Goal: Answer question/provide support

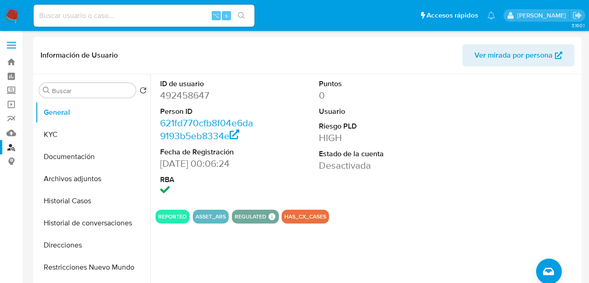
select select "10"
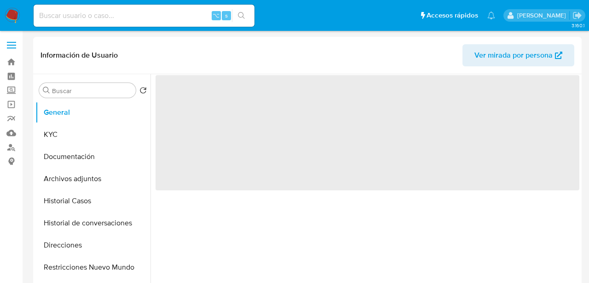
select select "10"
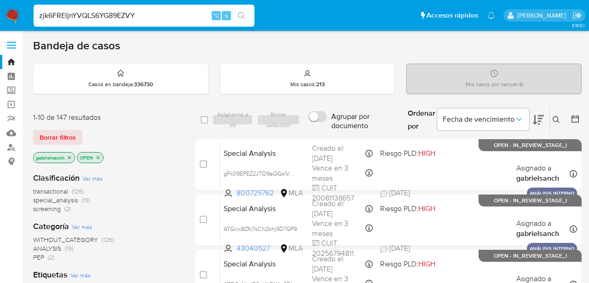
type input "zjk6FREljnYVQLS6YG89EZVY"
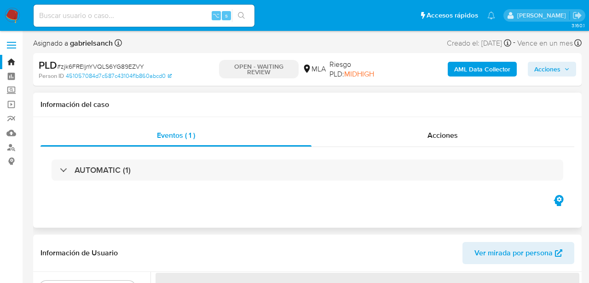
select select "10"
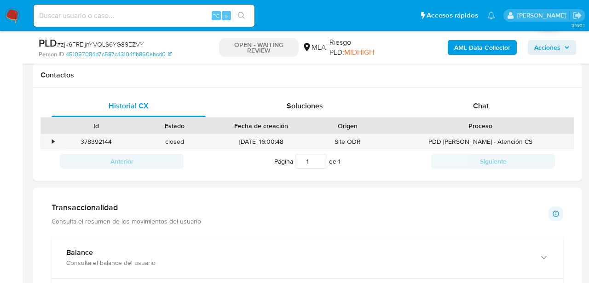
scroll to position [420, 0]
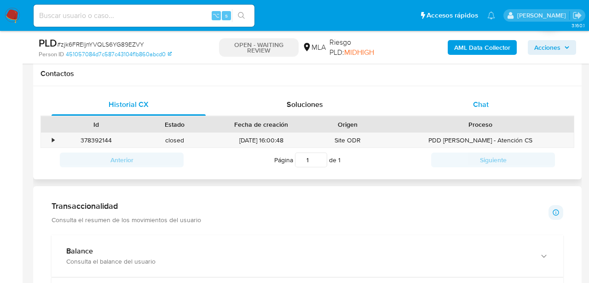
click at [420, 100] on div "Chat" at bounding box center [481, 104] width 154 height 22
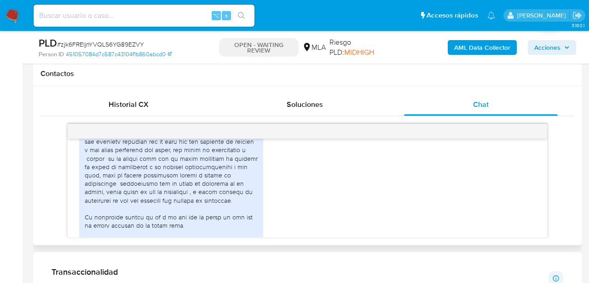
scroll to position [709, 0]
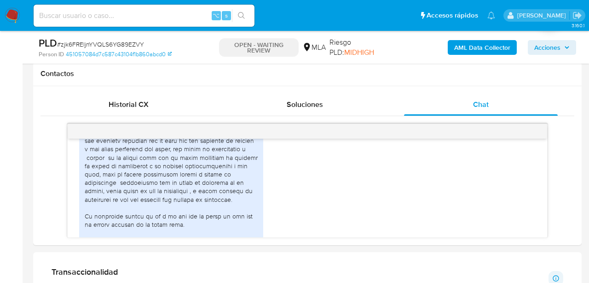
click at [128, 17] on input at bounding box center [144, 16] width 221 height 12
paste input "VCl9kKKfKQmtbcyb162tpY46"
type input "VCl9kKKfKQmtbcyb162tpY46"
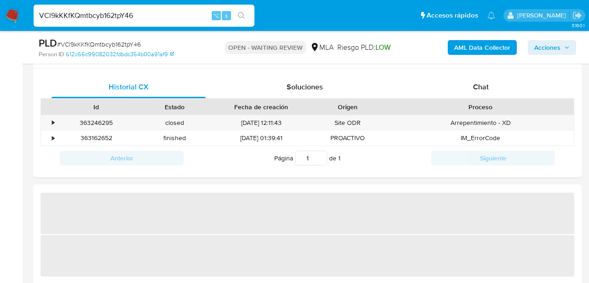
scroll to position [437, 0]
select select "10"
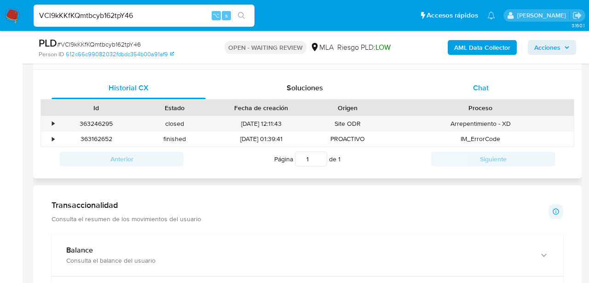
click at [487, 92] on span "Chat" at bounding box center [481, 87] width 16 height 11
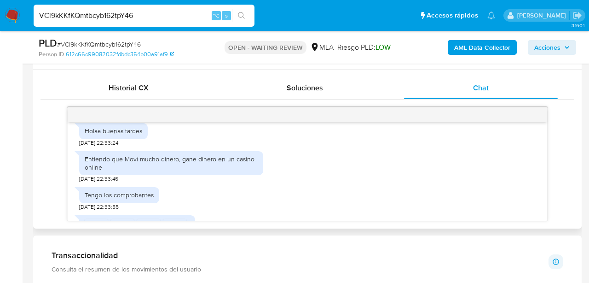
scroll to position [514, 0]
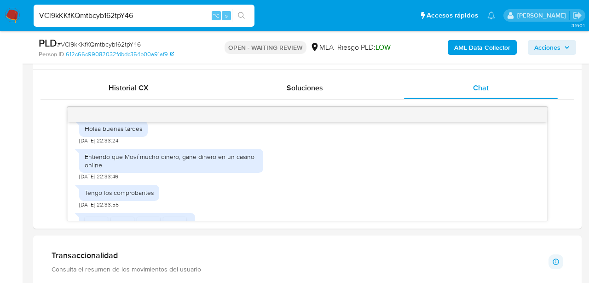
click at [126, 17] on input "VCl9kKKfKQmtbcyb162tpY46" at bounding box center [144, 16] width 221 height 12
paste input "R1Cb3ZlxDlk1XEP5mibHXA10"
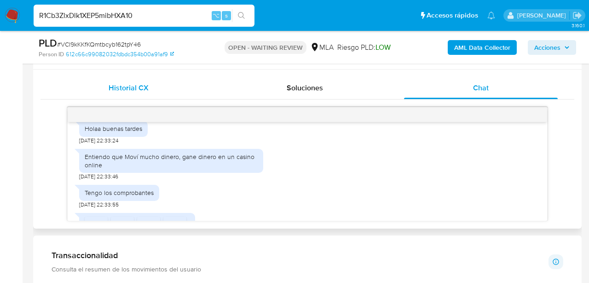
type input "R1Cb3ZlxDlk1XEP5mibHXA10"
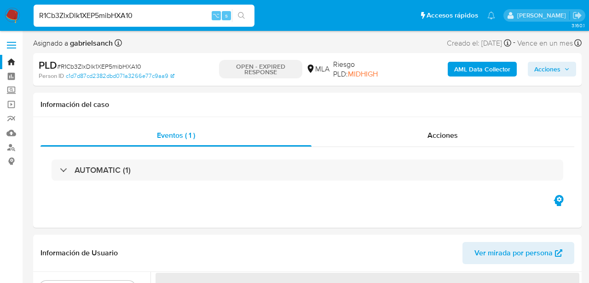
select select "10"
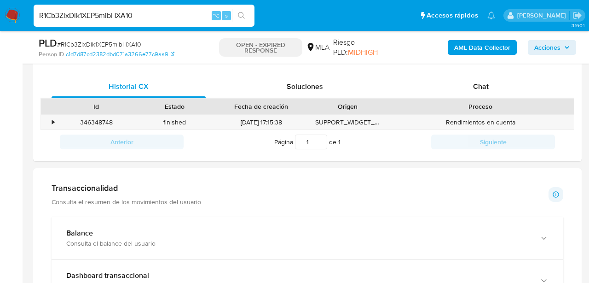
scroll to position [452, 0]
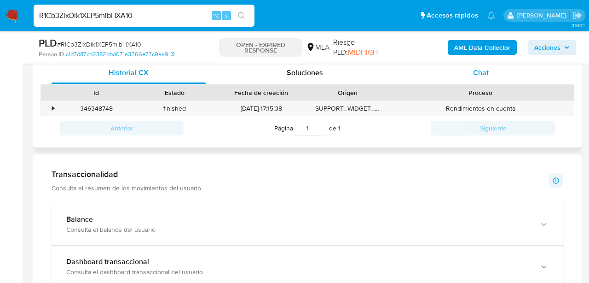
click at [459, 77] on div "Chat" at bounding box center [481, 73] width 154 height 22
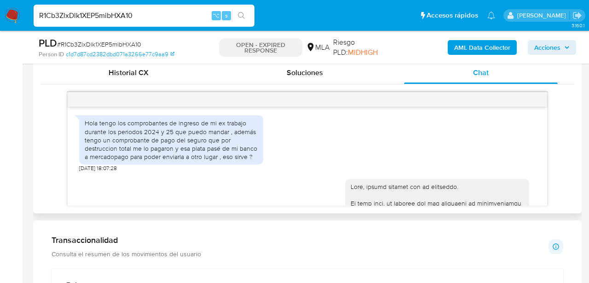
scroll to position [505, 0]
click at [119, 12] on input "R1Cb3ZlxDlk1XEP5mibHXA10" at bounding box center [144, 16] width 221 height 12
paste input "Xyb0Z2QnPz6qYqWgTORn1dpA"
type input "Xyb0Z2QnPz6qYqWgTORn1dpA"
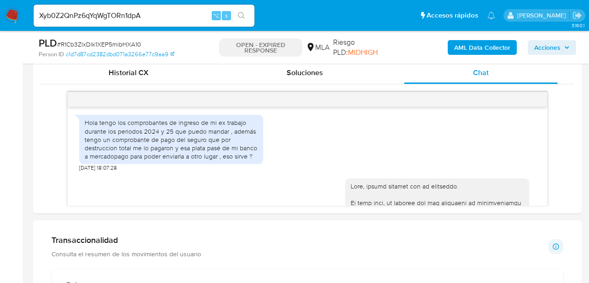
click at [240, 13] on icon "search-icon" at bounding box center [241, 15] width 7 height 7
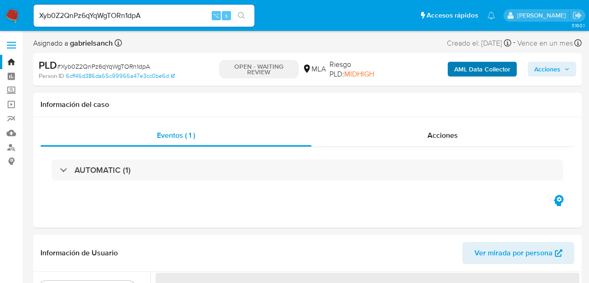
select select "10"
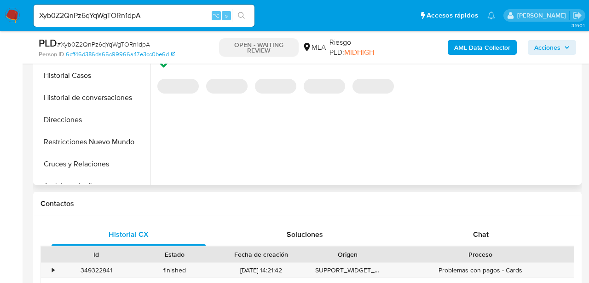
scroll to position [303, 0]
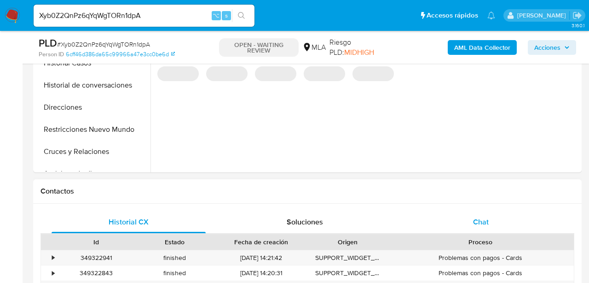
click at [478, 223] on span "Chat" at bounding box center [481, 221] width 16 height 11
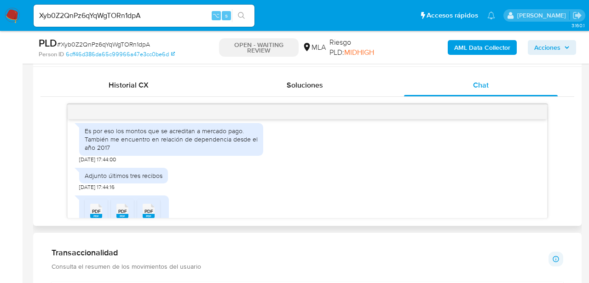
scroll to position [548, 0]
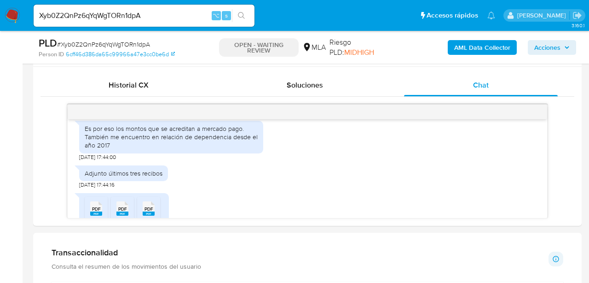
click at [115, 16] on input "Xyb0Z2QnPz6qYqWgTORn1dpA" at bounding box center [144, 16] width 221 height 12
paste input "VHcdOcB4pEt14gMzB0ohfWpB"
click at [251, 15] on input "VHcdOcB4pEt14gMzB0ohfWpB" at bounding box center [144, 16] width 221 height 12
type input "VHcdOcB4pEt14gMzB0ohfWpB"
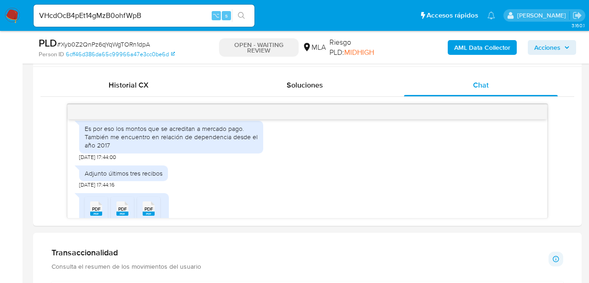
click at [238, 18] on icon "search-icon" at bounding box center [241, 15] width 7 height 7
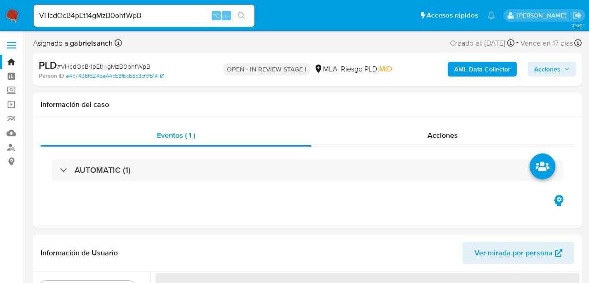
select select "10"
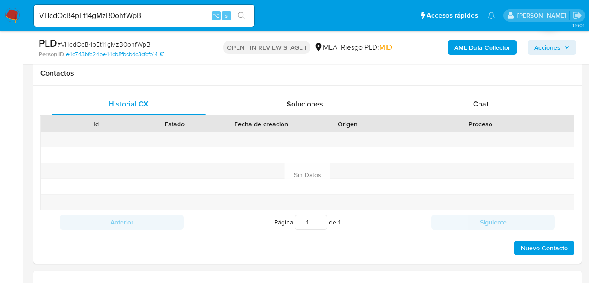
scroll to position [431, 0]
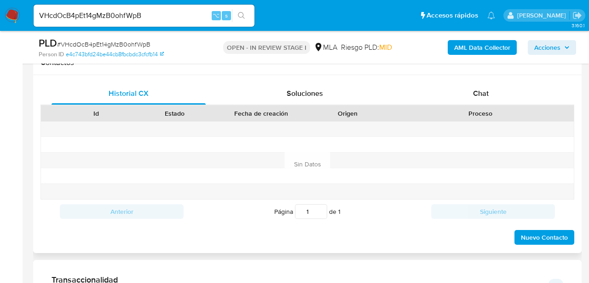
click at [462, 107] on div "Proceso" at bounding box center [480, 113] width 187 height 16
click at [462, 100] on div "Chat" at bounding box center [481, 93] width 154 height 22
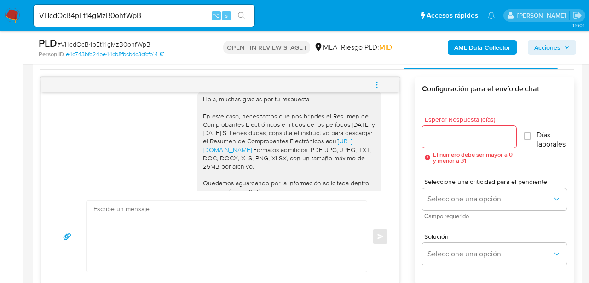
scroll to position [1359, 0]
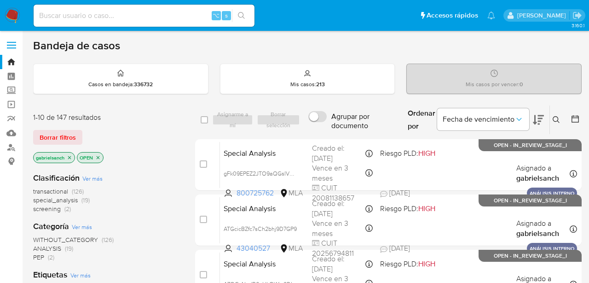
click at [560, 117] on button at bounding box center [557, 119] width 15 height 11
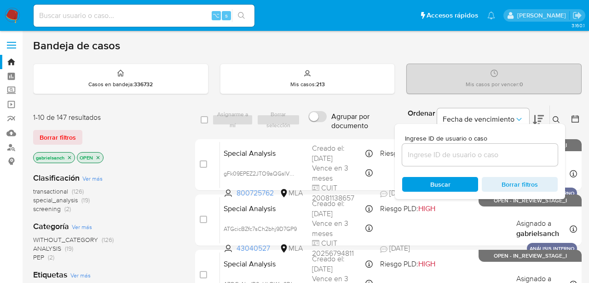
click at [455, 150] on input at bounding box center [480, 155] width 156 height 12
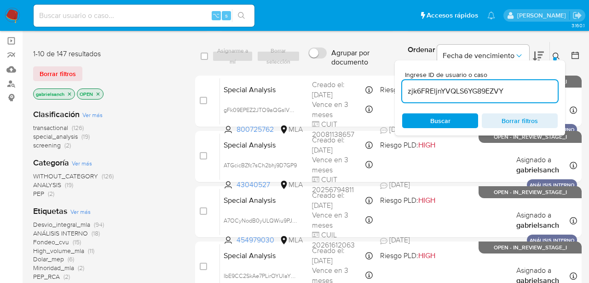
type input "zjk6FREljnYVQLS6YG89EZVY"
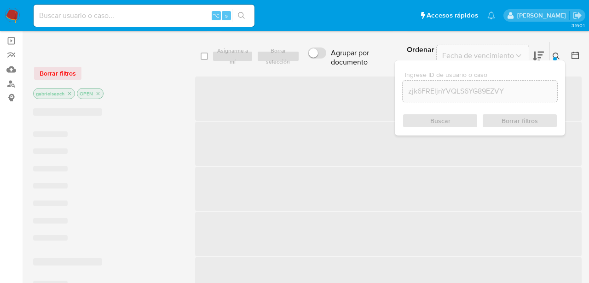
scroll to position [65, 0]
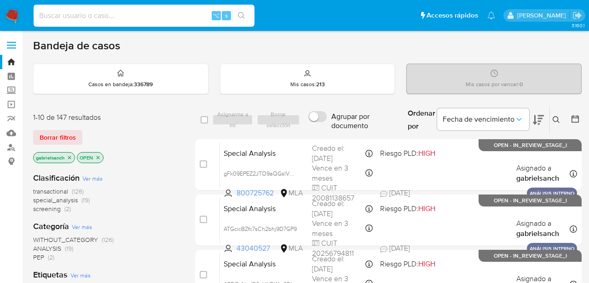
click at [87, 18] on input at bounding box center [144, 16] width 221 height 12
paste input "VHcdOcB4pEt14gMzB0ohfWpB"
type input "VHcdOcB4pEt14gMzB0ohfWpB"
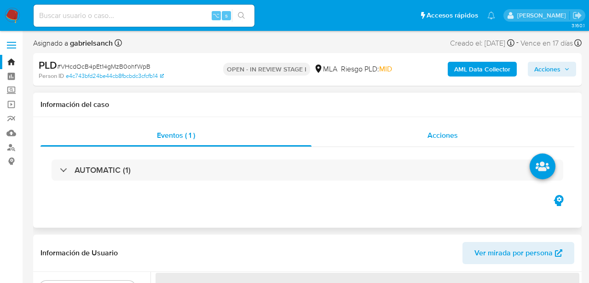
select select "10"
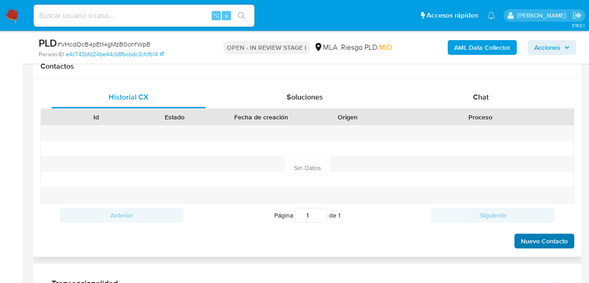
scroll to position [426, 0]
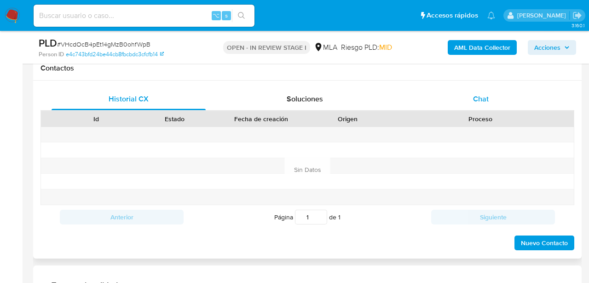
click at [490, 94] on div "Chat" at bounding box center [481, 99] width 154 height 22
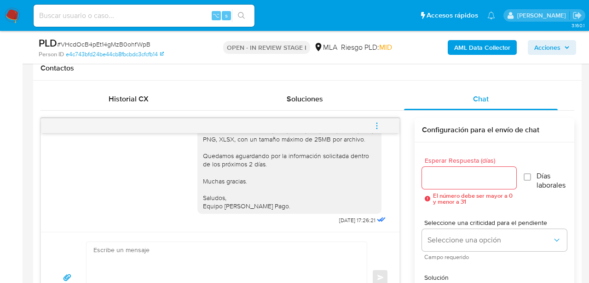
scroll to position [1359, 0]
click at [123, 23] on div "⌥ s" at bounding box center [144, 16] width 221 height 22
click at [123, 18] on input at bounding box center [144, 16] width 221 height 12
paste input "ZZbVxGQV3HpivGNfwrKc6HJk"
type input "ZZbVxGQV3HpivGNfwrKc6HJk"
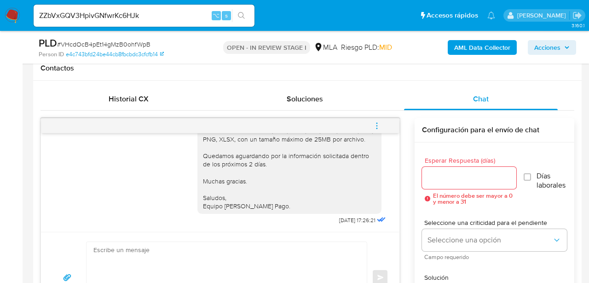
click at [245, 19] on icon "search-icon" at bounding box center [241, 15] width 7 height 7
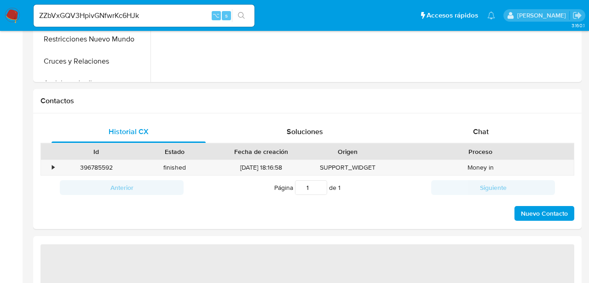
select select "10"
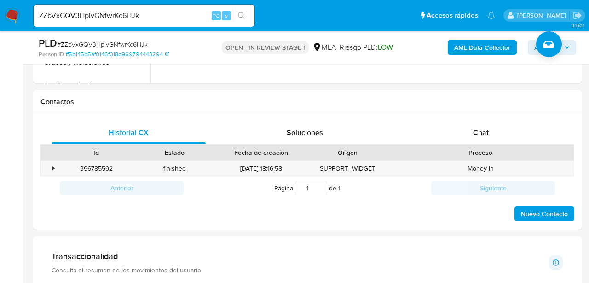
scroll to position [392, 0]
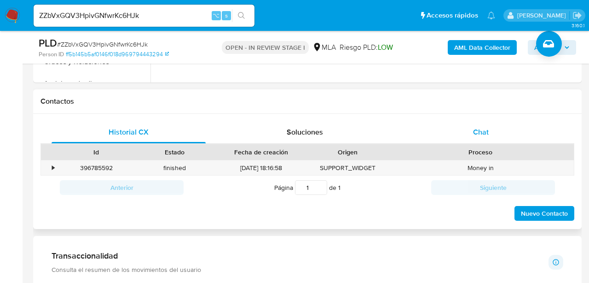
click at [478, 122] on div "Chat" at bounding box center [481, 132] width 154 height 22
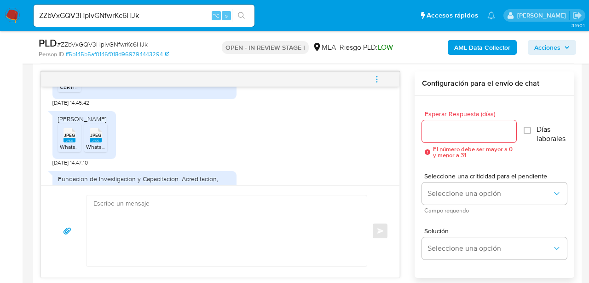
scroll to position [542, 0]
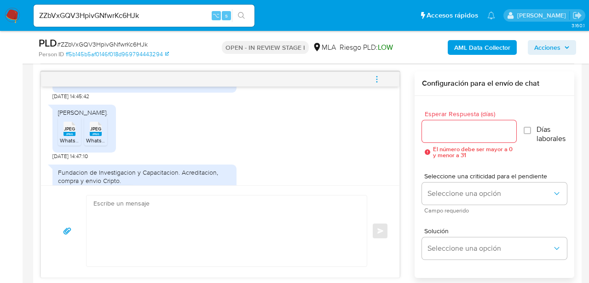
click at [64, 136] on icon "JPEG" at bounding box center [70, 129] width 12 height 16
click at [101, 140] on span "WhatsApp Image 2025-09-17 at 11.37.20.jpeg" at bounding box center [132, 140] width 92 height 8
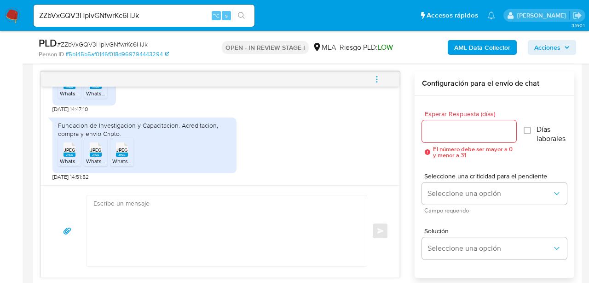
scroll to position [613, 0]
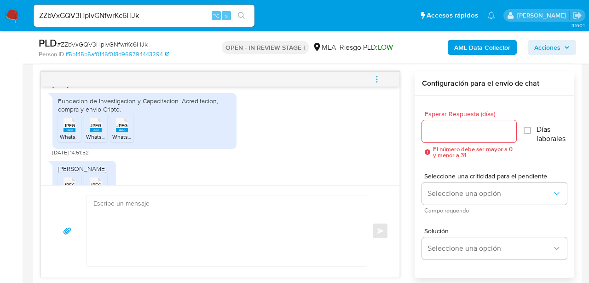
click at [71, 126] on span "JPEG" at bounding box center [69, 125] width 11 height 6
click at [98, 128] on rect at bounding box center [96, 130] width 12 height 4
click at [120, 128] on span "JPEG" at bounding box center [122, 125] width 11 height 6
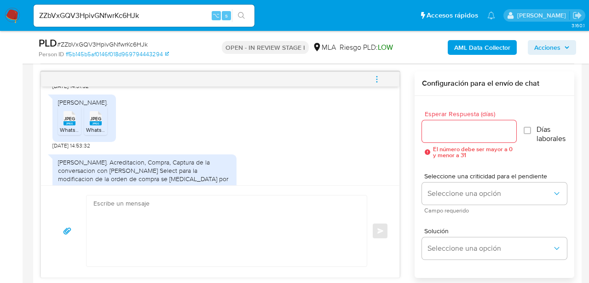
scroll to position [680, 0]
click at [72, 118] on span "JPEG" at bounding box center [69, 118] width 11 height 6
click at [99, 122] on rect at bounding box center [96, 123] width 12 height 4
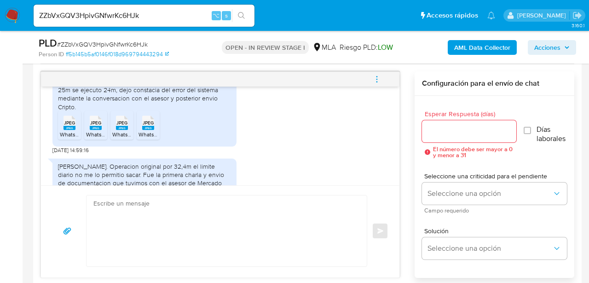
scroll to position [758, 0]
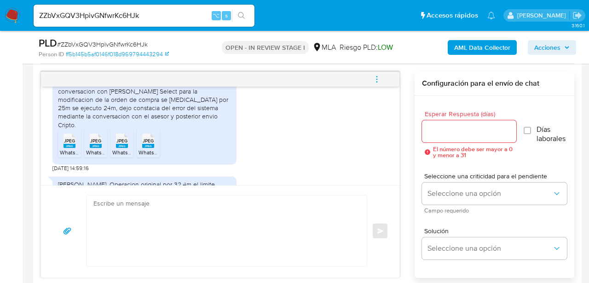
click at [74, 148] on span "WhatsApp Image 2025-09-17 at 11.37.20 (1).jpeg" at bounding box center [109, 152] width 98 height 8
click at [111, 138] on li "JPEG JPEG WhatsApp Image 2025-09-17 at 11.37.20 (3).jpeg" at bounding box center [122, 143] width 23 height 29
click at [93, 144] on rect at bounding box center [96, 146] width 12 height 4
click at [136, 138] on ul "JPEG JPEG WhatsApp Image 2025-09-17 at 11.37.20 (1).jpeg JPEG JPEG WhatsApp Ima…" at bounding box center [144, 145] width 173 height 32
click at [145, 144] on rect at bounding box center [148, 146] width 12 height 4
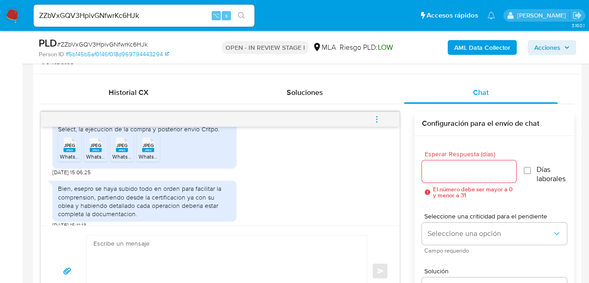
scroll to position [431, 0]
click at [58, 150] on li "JPEG JPEG WhatsApp Image 2025-09-17 at 11.36.03.jpeg" at bounding box center [69, 148] width 23 height 29
click at [96, 153] on span "WhatsApp Image 2025-09-17 at 11.35.13.jpeg" at bounding box center [131, 157] width 91 height 8
click at [120, 144] on icon "JPEG" at bounding box center [122, 145] width 12 height 16
click at [158, 141] on li "JPEG JPEG WhatsApp Image 2025-09-17 at 11.37.21 (2).jpeg" at bounding box center [148, 148] width 23 height 29
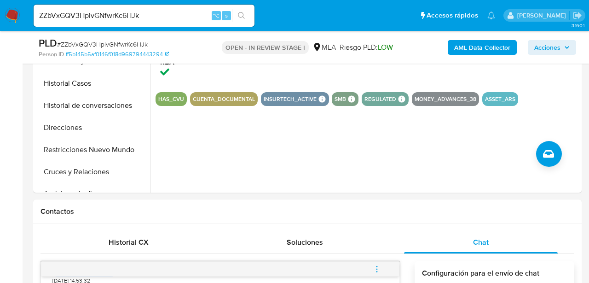
scroll to position [0, 0]
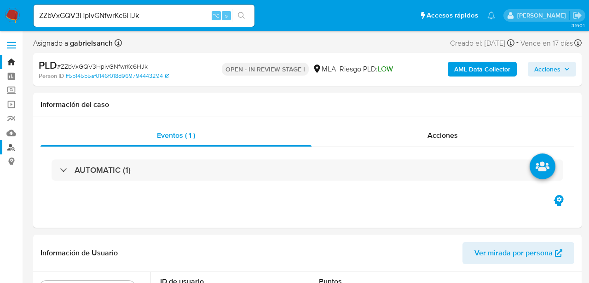
click at [15, 149] on link "Buscador de personas" at bounding box center [55, 147] width 110 height 14
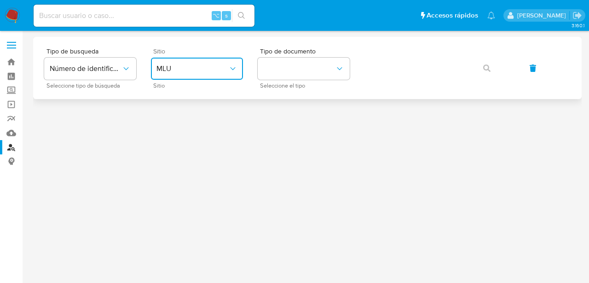
click at [210, 64] on span "MLU" at bounding box center [193, 68] width 72 height 9
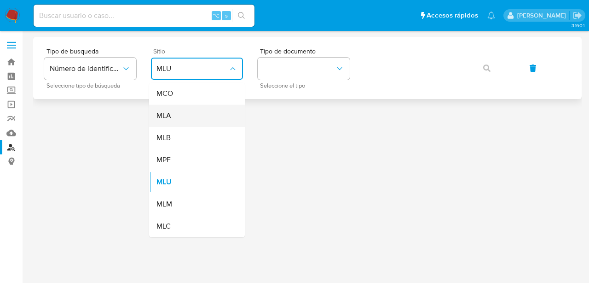
click at [211, 112] on div "MLA" at bounding box center [195, 116] width 76 height 22
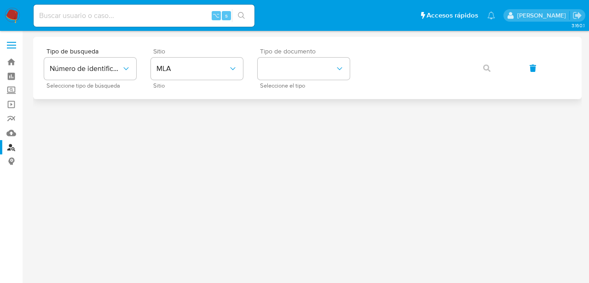
click at [258, 84] on div "Tipo de documento Seleccione el tipo" at bounding box center [304, 68] width 92 height 40
click at [268, 66] on button "identificationType" at bounding box center [304, 69] width 92 height 22
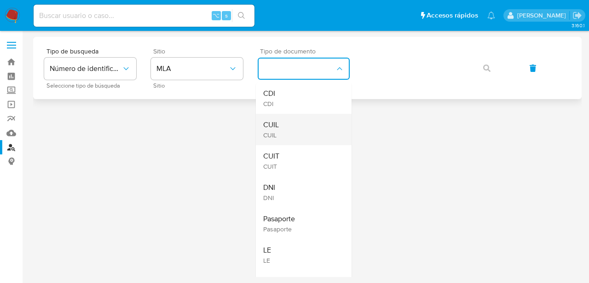
click at [288, 136] on div "CUIL CUIL" at bounding box center [301, 129] width 76 height 31
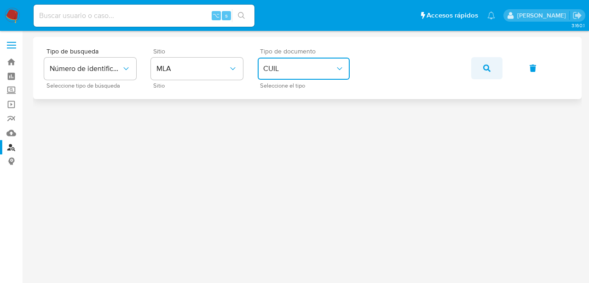
click at [488, 70] on icon "button" at bounding box center [487, 67] width 7 height 7
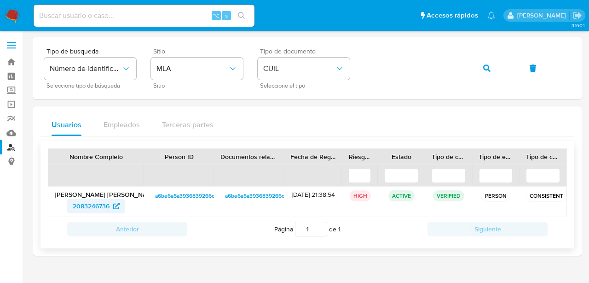
click at [94, 208] on span "2083246736" at bounding box center [91, 205] width 37 height 15
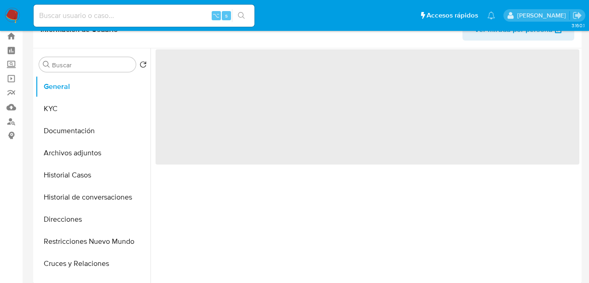
scroll to position [35, 0]
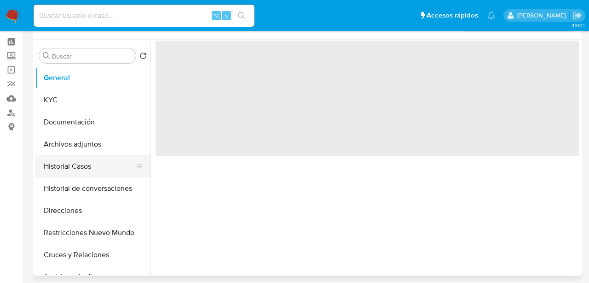
click at [57, 167] on button "Historial Casos" at bounding box center [89, 166] width 108 height 22
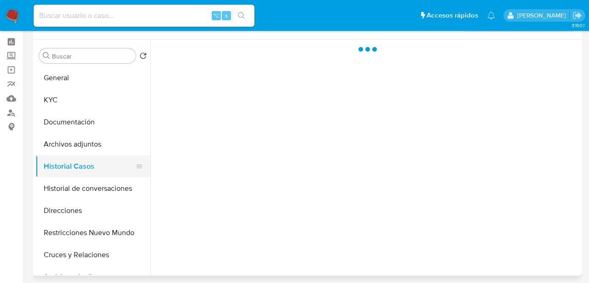
select select "10"
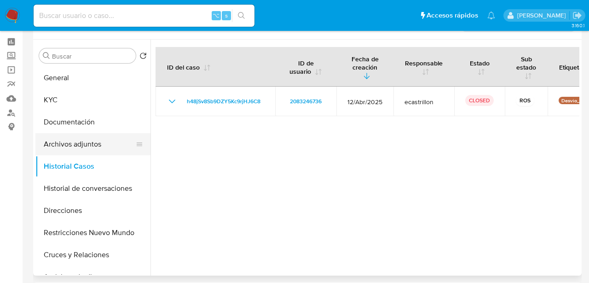
click at [87, 146] on button "Archivos adjuntos" at bounding box center [89, 144] width 108 height 22
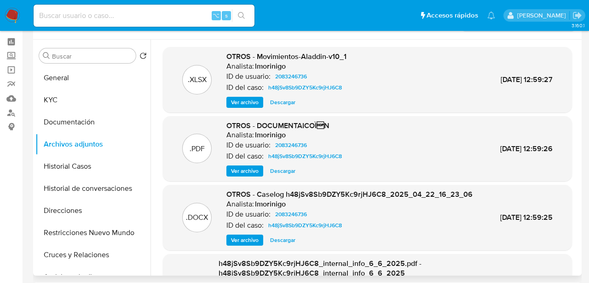
click at [251, 245] on span "Ver archivo" at bounding box center [245, 239] width 28 height 9
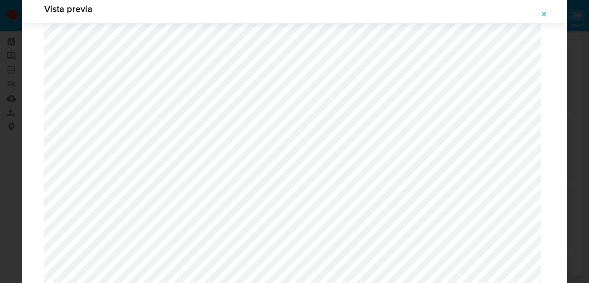
scroll to position [695, 0]
click at [547, 15] on icon "Attachment preview" at bounding box center [544, 14] width 7 height 7
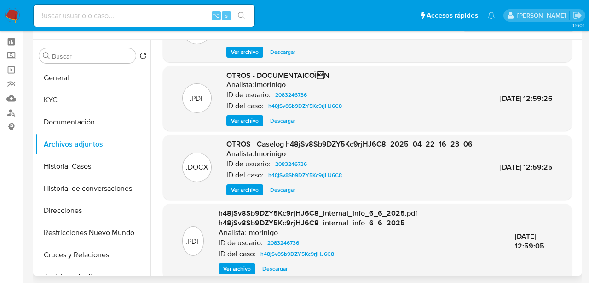
scroll to position [0, 0]
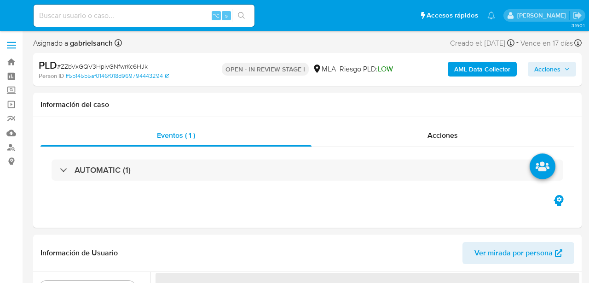
select select "10"
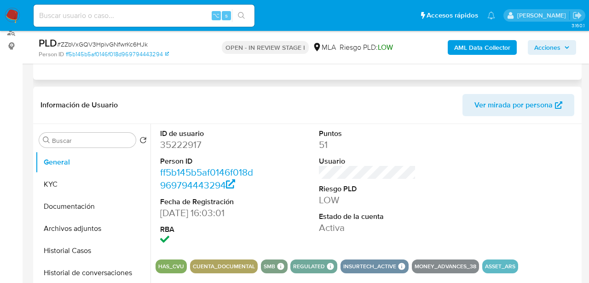
scroll to position [118, 0]
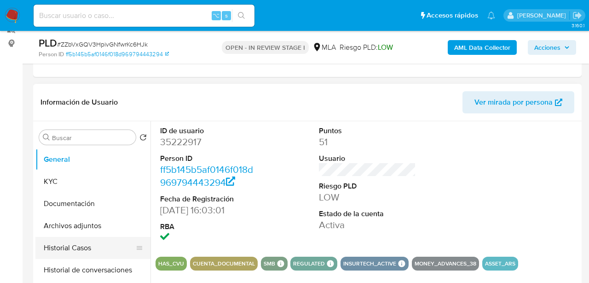
click at [73, 254] on button "Historial Casos" at bounding box center [89, 248] width 108 height 22
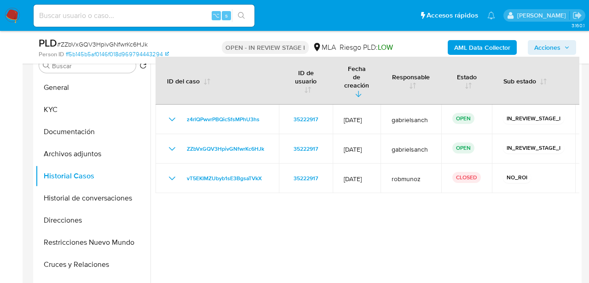
scroll to position [191, 0]
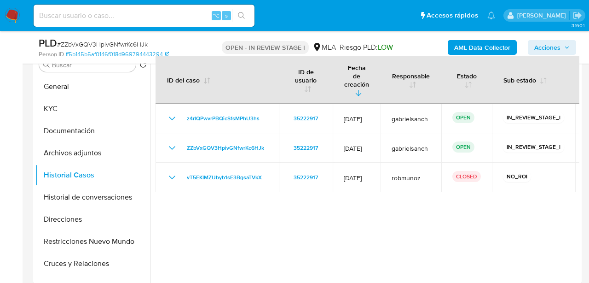
click at [145, 13] on input at bounding box center [144, 16] width 221 height 12
paste input "zjk6FREljnYVQLS6YG89EZVY"
type input "zjk6FREljnYVQLS6YG89EZVY"
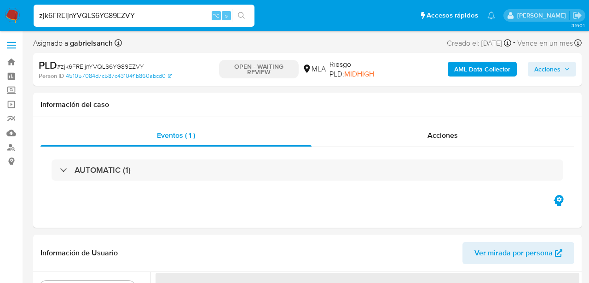
select select "10"
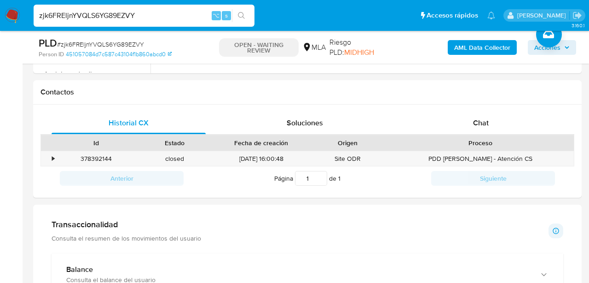
scroll to position [406, 0]
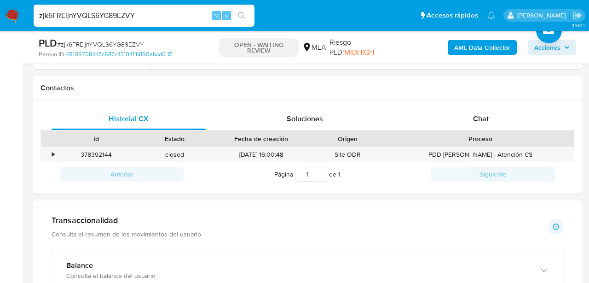
click at [482, 126] on div "Chat" at bounding box center [481, 119] width 154 height 22
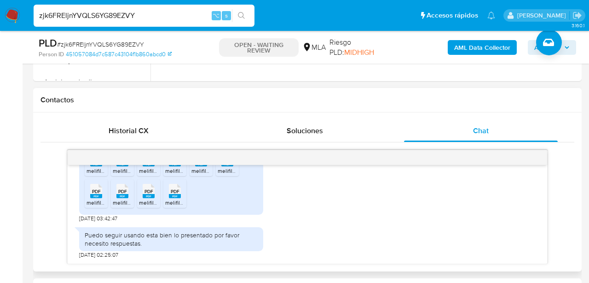
scroll to position [992, 0]
click at [93, 175] on span "melifile3223826842495568573.pdf" at bounding box center [131, 171] width 88 height 8
click at [94, 194] on span "PDF" at bounding box center [96, 191] width 9 height 6
click at [118, 166] on rect at bounding box center [123, 164] width 12 height 4
click at [118, 194] on span "PDF" at bounding box center [122, 191] width 9 height 6
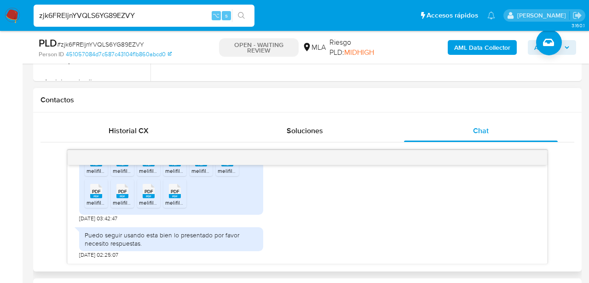
drag, startPoint x: 134, startPoint y: 211, endPoint x: 145, endPoint y: 207, distance: 12.2
click at [146, 207] on ul "PDF PDF melifile3223826842495568573.pdf PDF PDF melifile7476639070101081772.pdf…" at bounding box center [171, 179] width 173 height 64
click at [145, 166] on rect at bounding box center [149, 164] width 12 height 4
click at [148, 194] on span "PDF" at bounding box center [149, 191] width 9 height 6
click at [173, 163] on span "PDF" at bounding box center [175, 160] width 9 height 6
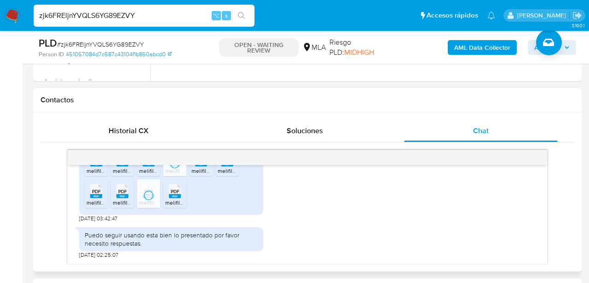
click at [176, 194] on span "PDF" at bounding box center [175, 191] width 9 height 6
click at [202, 175] on span "melifile6522273051201770840.pdf" at bounding box center [234, 171] width 84 height 8
click at [225, 166] on rect at bounding box center [228, 164] width 12 height 4
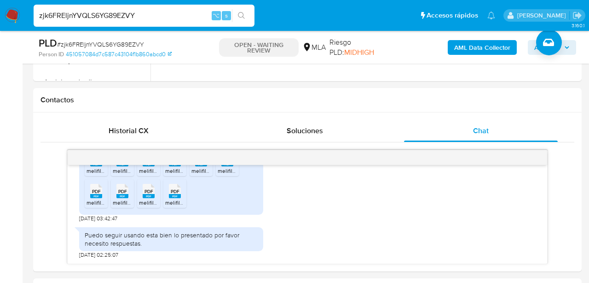
click at [99, 17] on input "zjk6FREljnYVQLS6YG89EZVY" at bounding box center [144, 16] width 221 height 12
paste input "LEAhITSm9vCUxDpaMJZ6ib7v"
type input "LEAhITSm9vCUxDpaMJZ6ib7v"
click at [245, 19] on button "search-icon" at bounding box center [241, 15] width 19 height 13
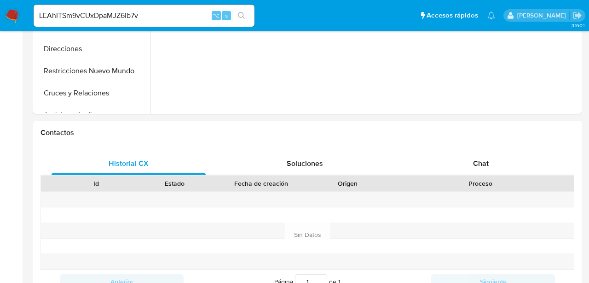
select select "10"
click at [450, 169] on div "Chat" at bounding box center [481, 163] width 154 height 22
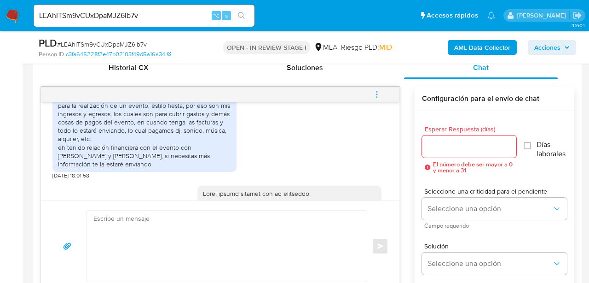
scroll to position [437, 0]
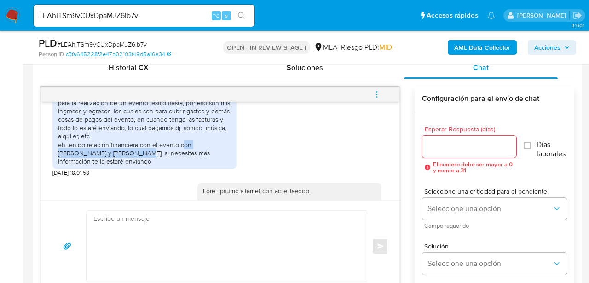
drag, startPoint x: 191, startPoint y: 152, endPoint x: 119, endPoint y: 162, distance: 72.5
click at [119, 162] on div "La aplicación de mercado pago la eh estado utilizando para la realización de un…" at bounding box center [144, 128] width 173 height 76
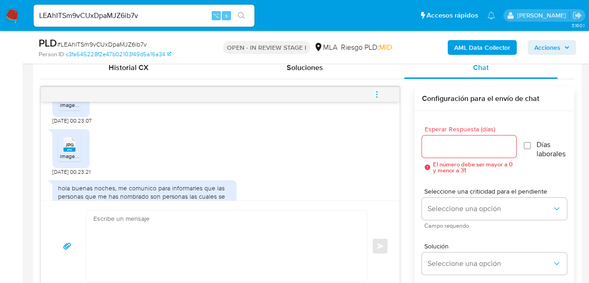
scroll to position [844, 0]
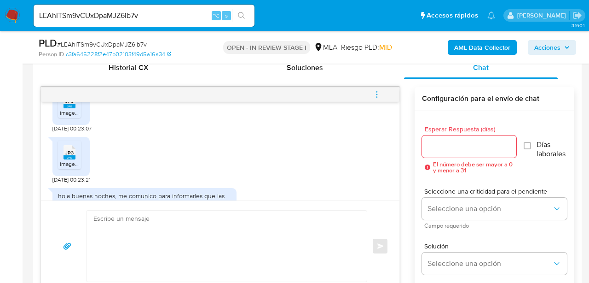
click at [64, 108] on icon at bounding box center [70, 101] width 12 height 14
click at [72, 156] on span "JPG" at bounding box center [69, 153] width 8 height 6
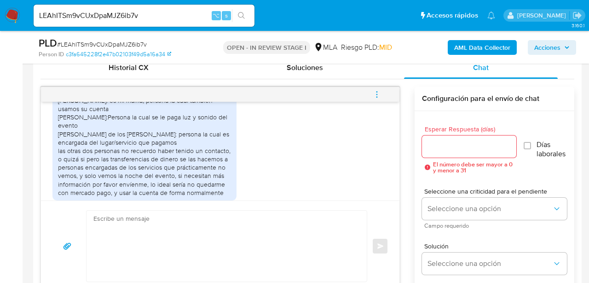
scroll to position [965, 0]
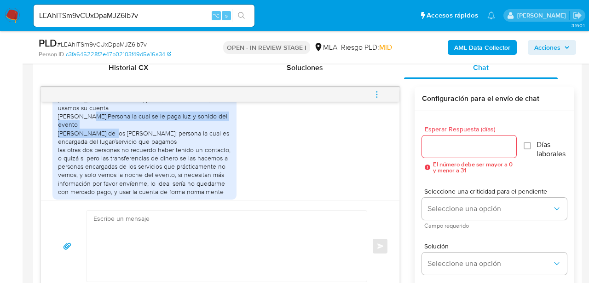
drag, startPoint x: 58, startPoint y: 128, endPoint x: 124, endPoint y: 129, distance: 66.3
click at [124, 129] on div "hola buenas noches, me comunico para informarles que las personas que me has no…" at bounding box center [144, 133] width 173 height 126
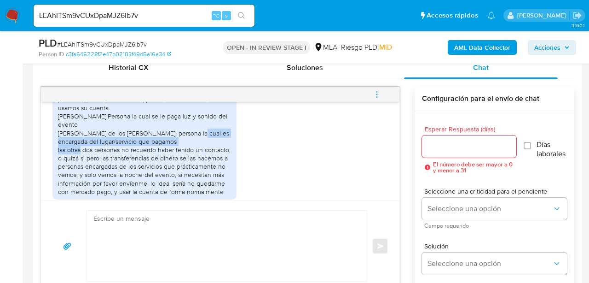
drag, startPoint x: 132, startPoint y: 142, endPoint x: 173, endPoint y: 149, distance: 41.5
click at [173, 149] on div "hola buenas noches, me comunico para informarles que las personas que me has no…" at bounding box center [144, 133] width 173 height 126
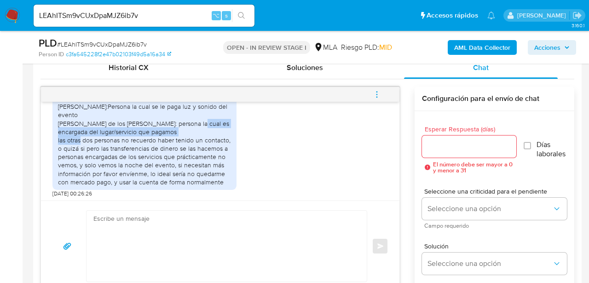
scroll to position [974, 0]
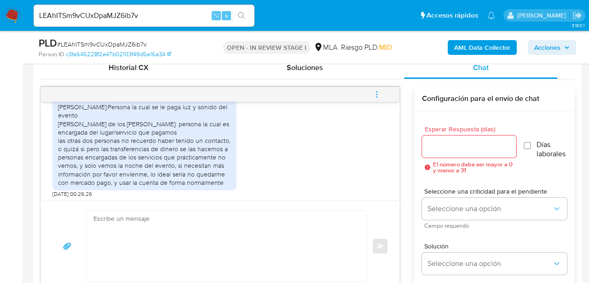
click at [126, 17] on input "LEAhITSm9vCUxDpaMJZ6ib7v" at bounding box center [144, 16] width 221 height 12
paste input "VHcdOcB4pEt14gMzB0ohfWpB"
type input "VHcdOcB4pEt14gMzB0ohfWpB"
click at [249, 15] on button "search-icon" at bounding box center [241, 15] width 19 height 13
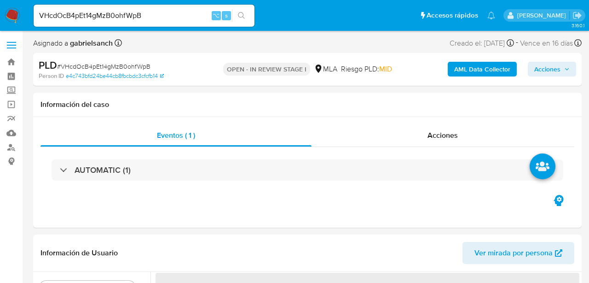
select select "10"
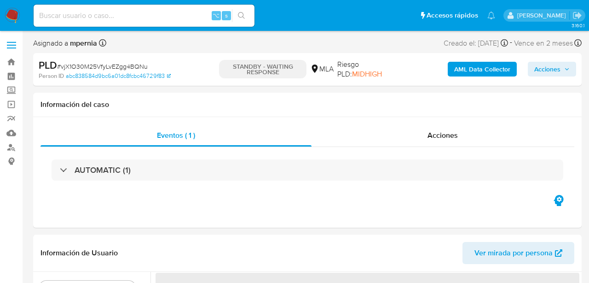
select select "10"
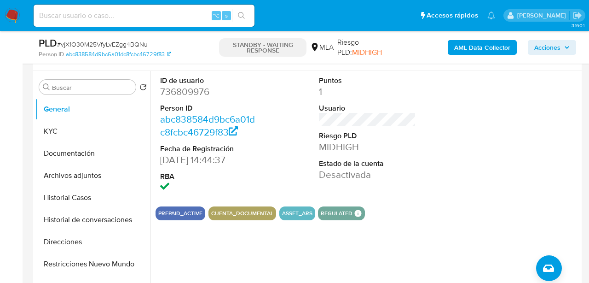
scroll to position [176, 0]
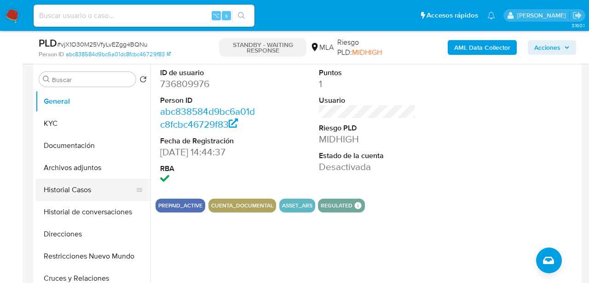
click at [88, 187] on button "Historial Casos" at bounding box center [89, 190] width 108 height 22
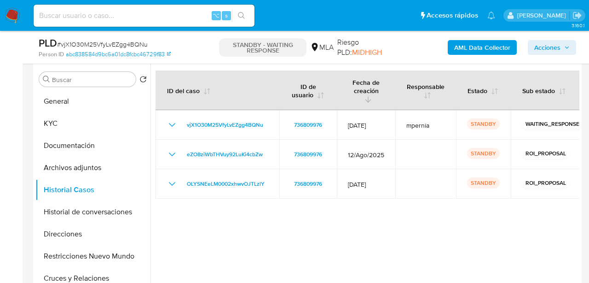
scroll to position [0, 0]
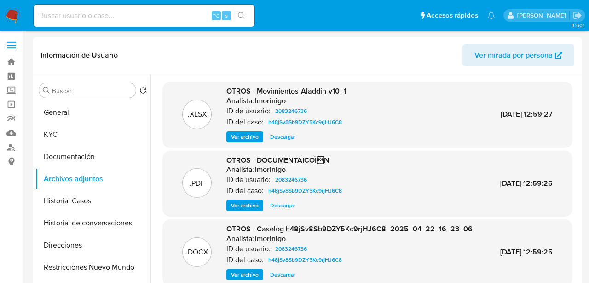
select select "10"
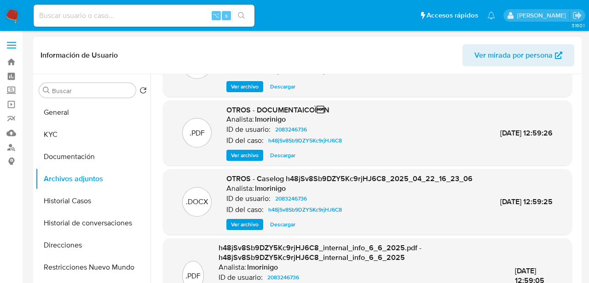
click at [17, 16] on img at bounding box center [13, 16] width 16 height 16
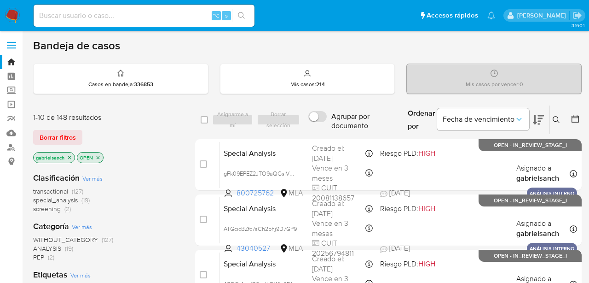
click at [549, 115] on div "Ordenar por Fecha de vencimiento" at bounding box center [475, 119] width 149 height 29
click at [555, 118] on icon at bounding box center [556, 119] width 7 height 7
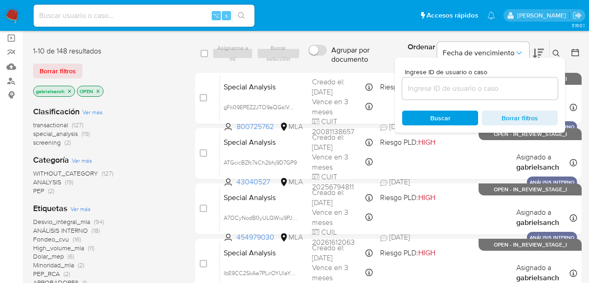
scroll to position [71, 0]
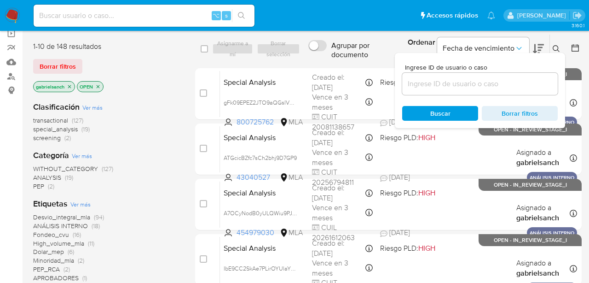
click at [479, 86] on input at bounding box center [480, 84] width 156 height 12
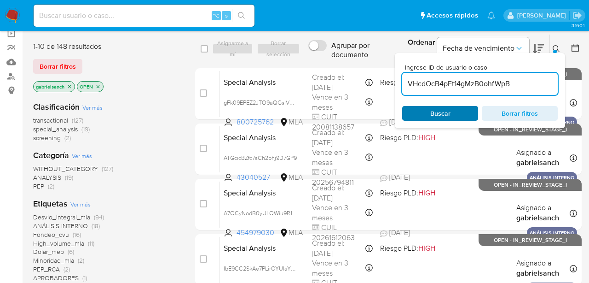
type input "VHcdOcB4pEt14gMzB0ohfWpB"
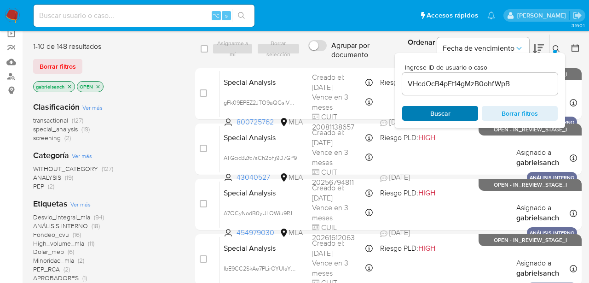
click at [439, 117] on span "Buscar" at bounding box center [441, 113] width 20 height 15
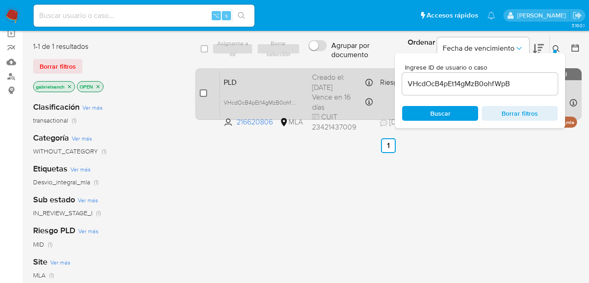
click at [205, 92] on input "checkbox" at bounding box center [203, 92] width 7 height 7
checkbox input "true"
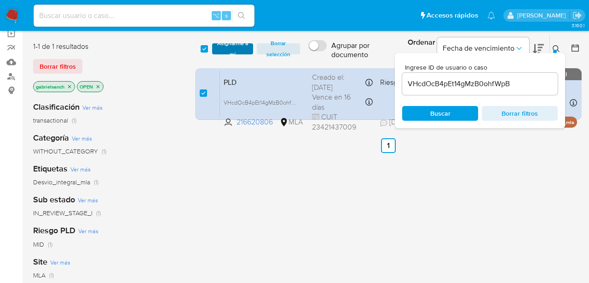
click at [223, 49] on span "Asignarme a mí" at bounding box center [233, 48] width 32 height 9
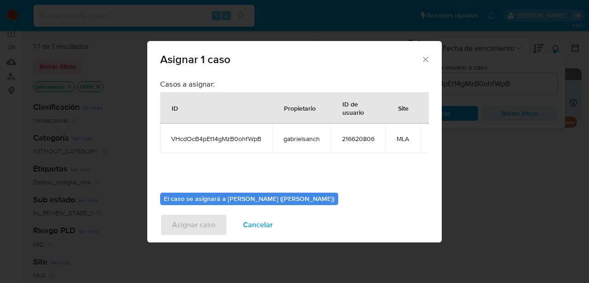
scroll to position [47, 0]
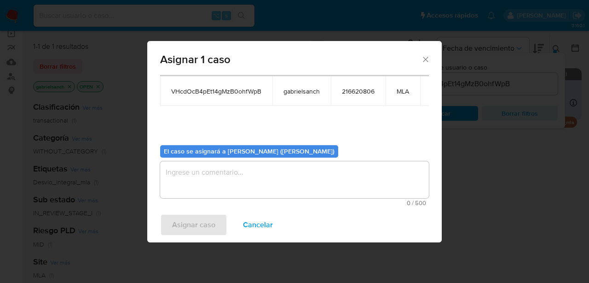
click at [245, 181] on textarea "assign-modal" at bounding box center [294, 179] width 269 height 37
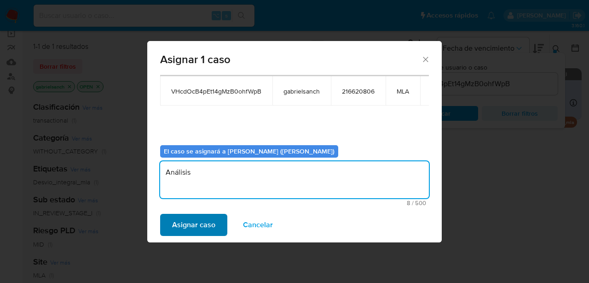
type textarea "Análisis"
click at [197, 220] on span "Asignar caso" at bounding box center [193, 225] width 43 height 20
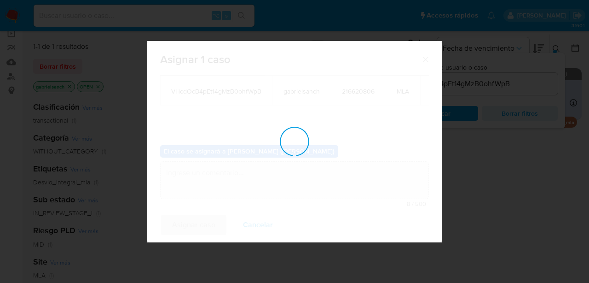
checkbox input "false"
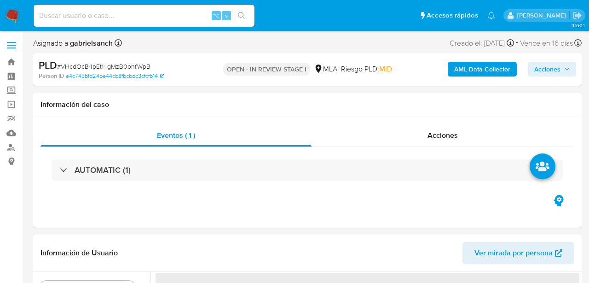
select select "10"
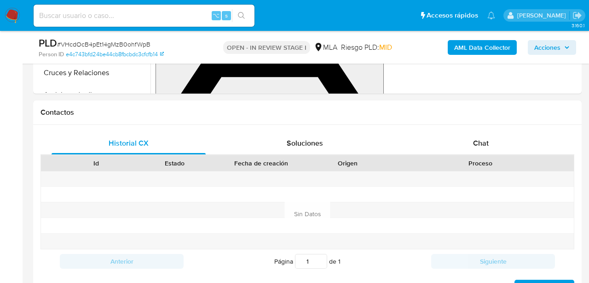
scroll to position [383, 0]
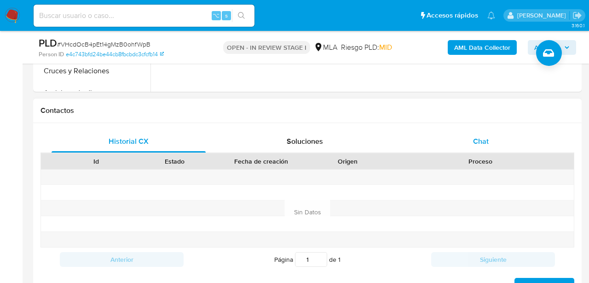
click at [424, 134] on div "Chat" at bounding box center [481, 141] width 154 height 22
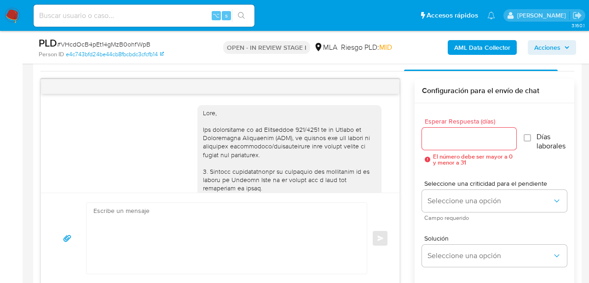
scroll to position [1359, 0]
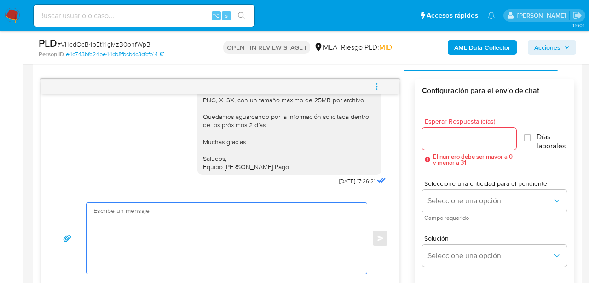
click at [208, 217] on textarea at bounding box center [224, 238] width 262 height 71
paste textarea "Hola, muchas gracias por tu respuesta. En este caso, necesitamos que nos brinde…"
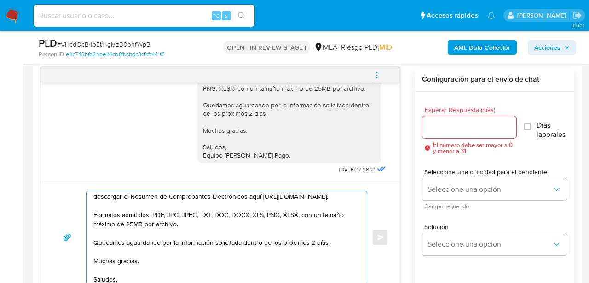
scroll to position [0, 0]
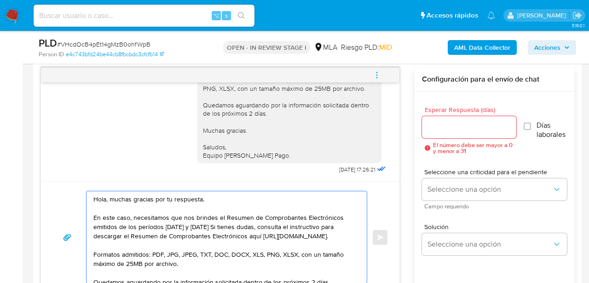
drag, startPoint x: 111, startPoint y: 199, endPoint x: 202, endPoint y: 201, distance: 91.7
click at [202, 201] on textarea "Hola, muchas gracias por tu respuesta. En este caso, necesitamos que nos brinde…" at bounding box center [224, 237] width 262 height 92
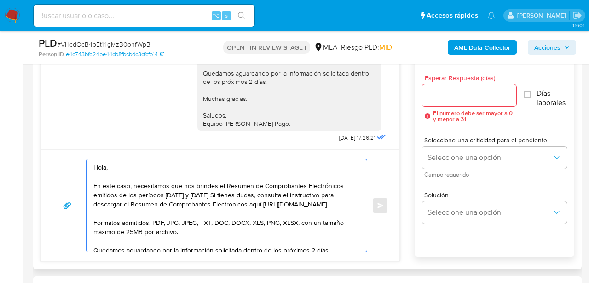
scroll to position [511, 0]
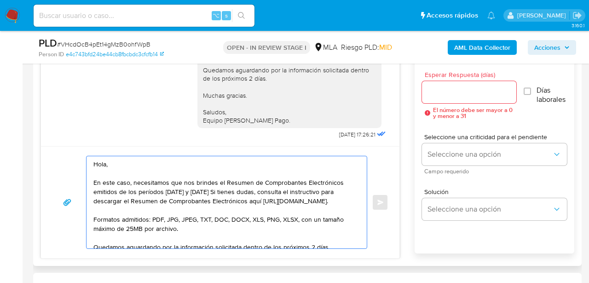
click at [250, 215] on textarea "Hola, En este caso, necesitamos que nos brindes el Resumen de Comprobantes Elec…" at bounding box center [224, 202] width 262 height 92
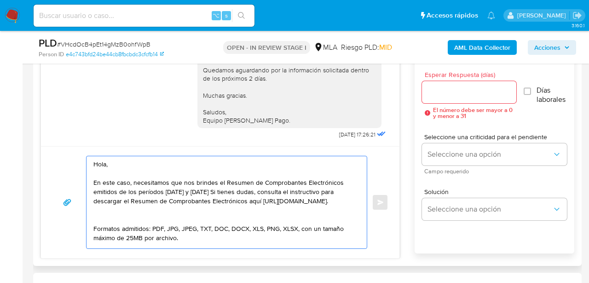
click at [93, 182] on textarea "Hola, En este caso, necesitamos que nos brindes el Resumen de Comprobantes Elec…" at bounding box center [224, 202] width 262 height 92
click at [185, 185] on textarea "Hola, En este caso, necesitamos que nos brindes el Resumen de Comprobantes Elec…" at bounding box center [224, 202] width 262 height 92
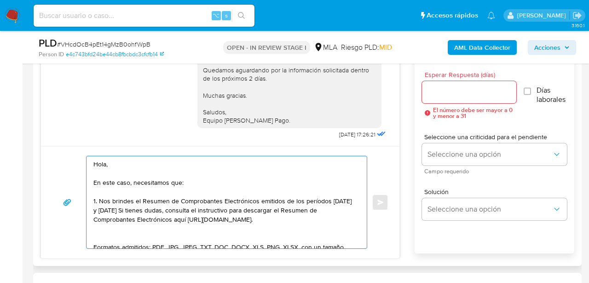
click at [244, 234] on textarea "Hola, En este caso, necesitamos que: 1. Nos brindes el Resumen de Comprobantes …" at bounding box center [224, 202] width 262 height 92
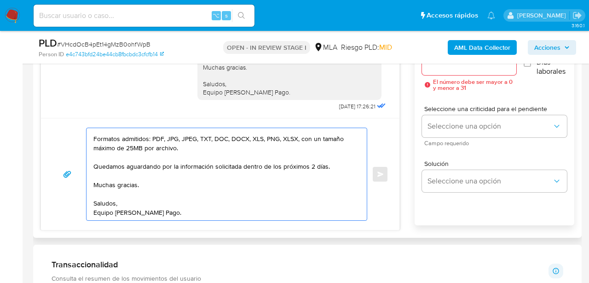
scroll to position [108, 0]
click at [249, 160] on textarea "Hola, En este caso, necesitamos que: 1. Nos brindes el Resumen de Comprobantes …" at bounding box center [224, 174] width 262 height 92
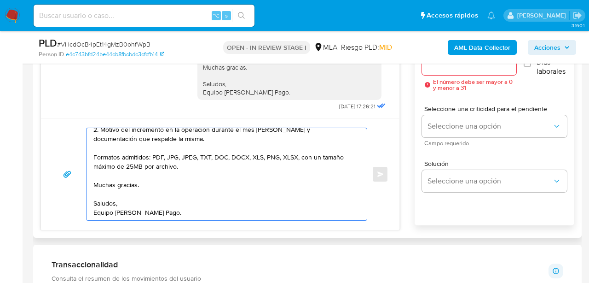
scroll to position [89, 0]
type textarea "Hola, En este caso, necesitamos que: 1. Nos brindes el Resumen de Comprobantes …"
click at [436, 66] on input "Esperar Respuesta (días)" at bounding box center [469, 64] width 94 height 12
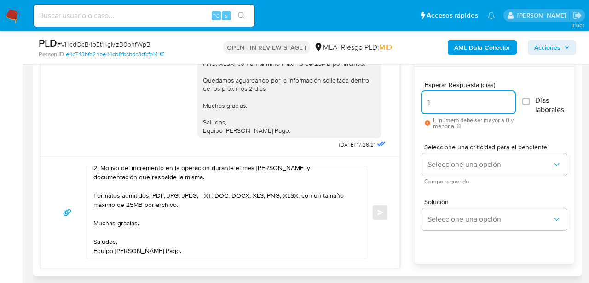
scroll to position [501, 0]
type input "1"
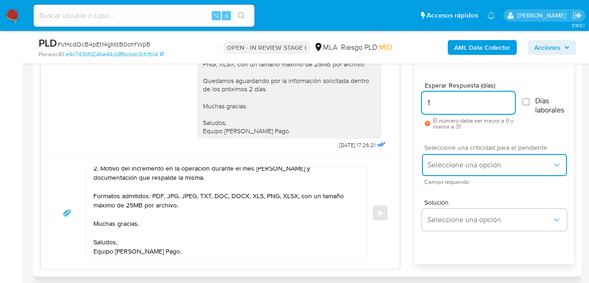
click at [432, 168] on span "Seleccione una opción" at bounding box center [490, 164] width 125 height 9
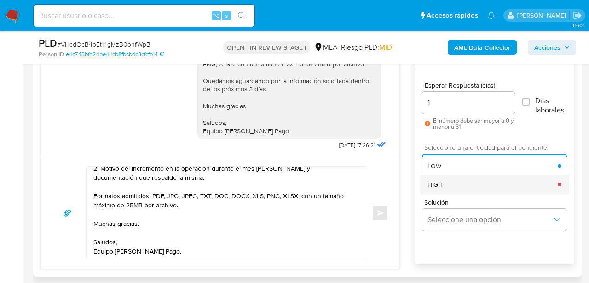
click at [440, 183] on span "HIGH" at bounding box center [435, 184] width 15 height 8
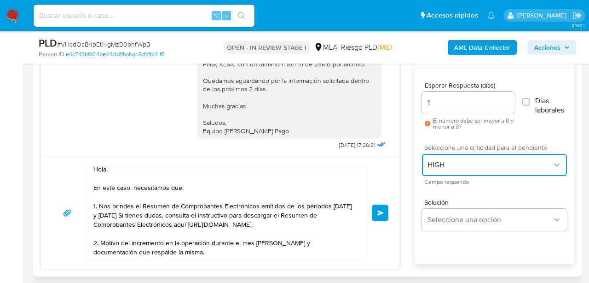
scroll to position [0, 0]
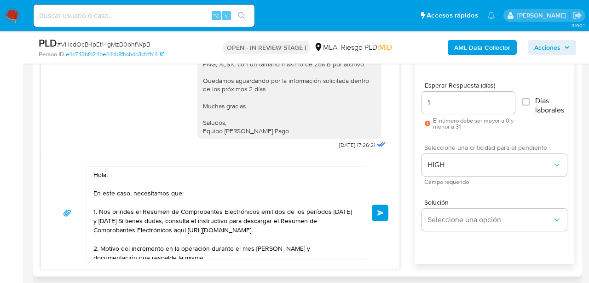
click at [385, 215] on button "Enviar" at bounding box center [380, 212] width 17 height 17
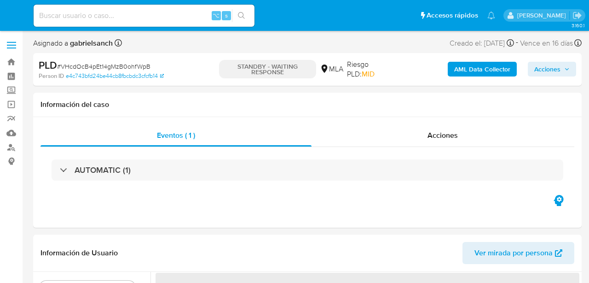
select select "10"
